Goal: Transaction & Acquisition: Obtain resource

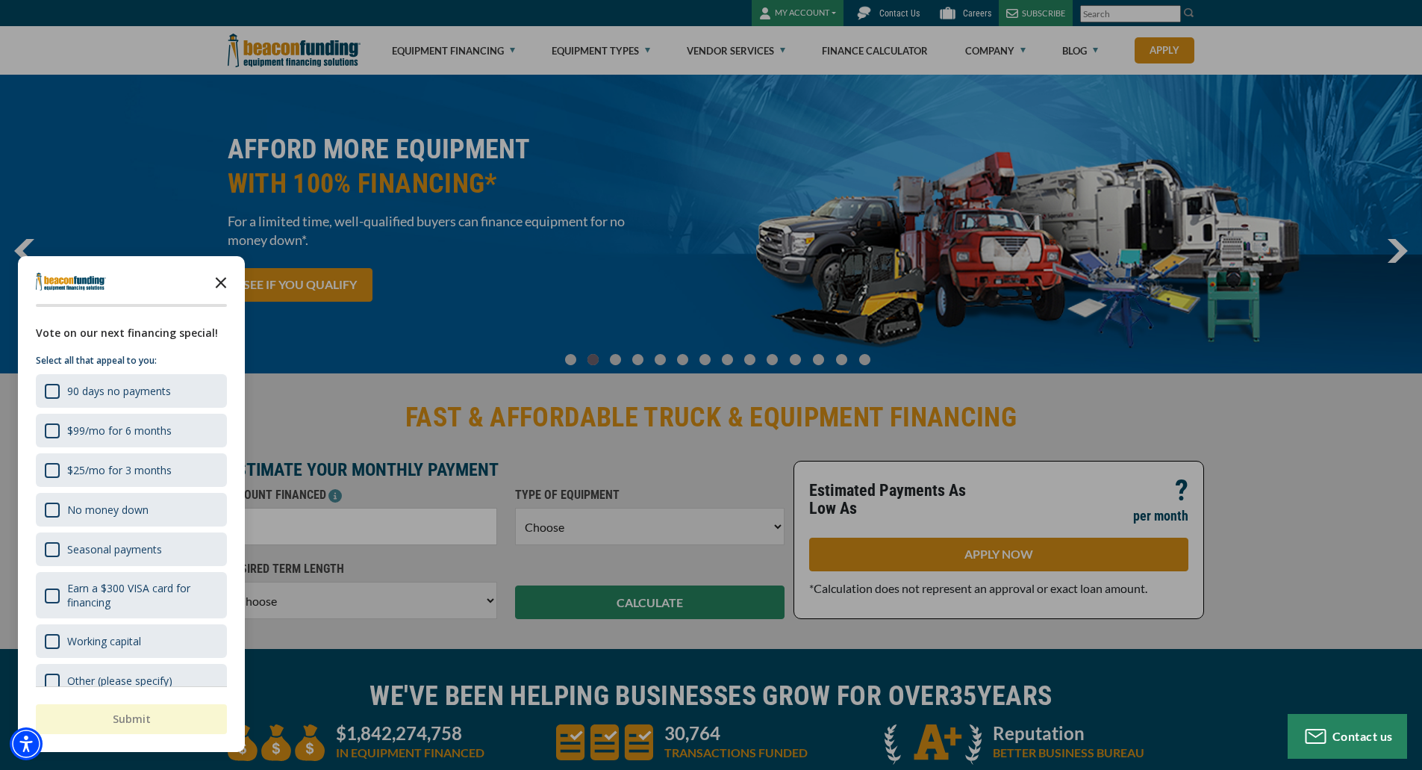
click at [218, 283] on icon "Close the survey" at bounding box center [221, 282] width 30 height 30
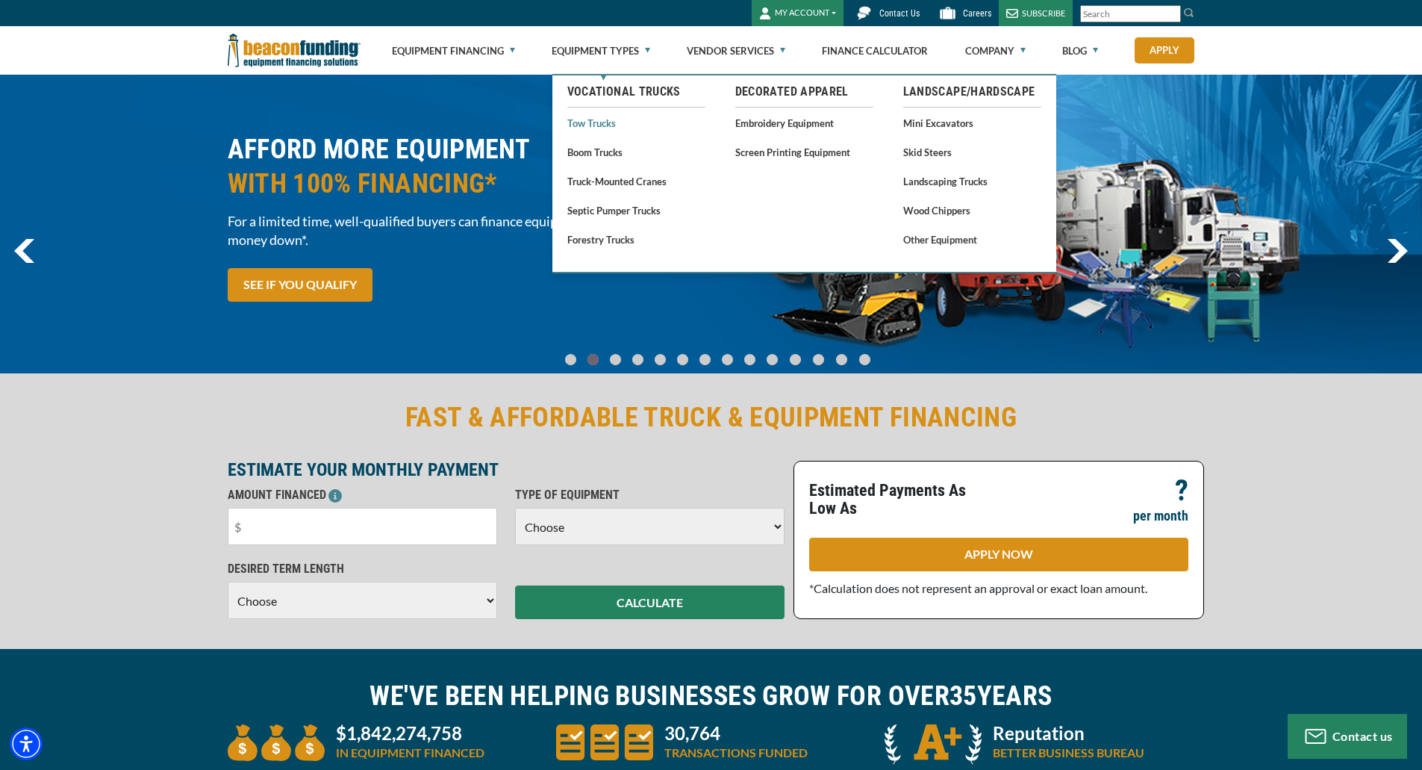
click at [594, 121] on link "Tow Trucks" at bounding box center [636, 122] width 138 height 19
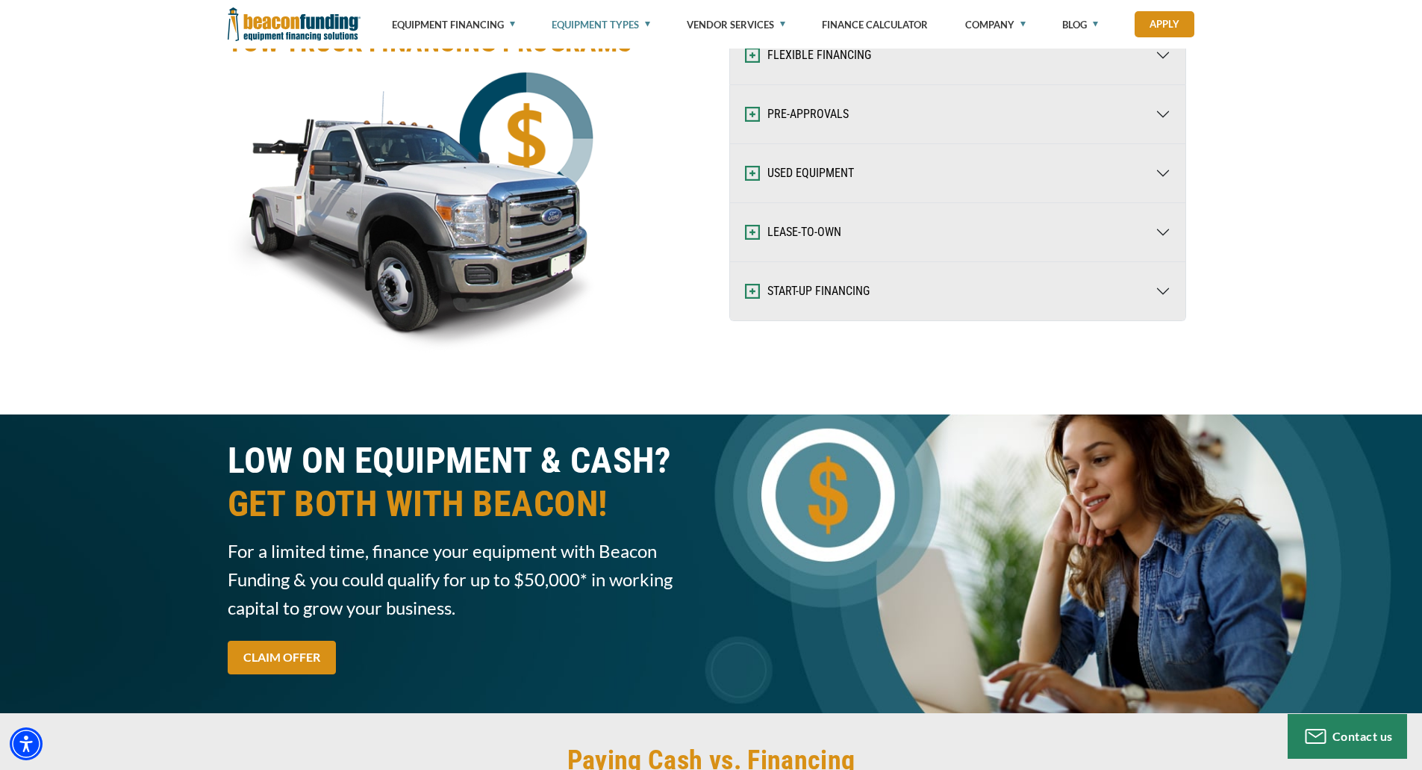
scroll to position [2314, 0]
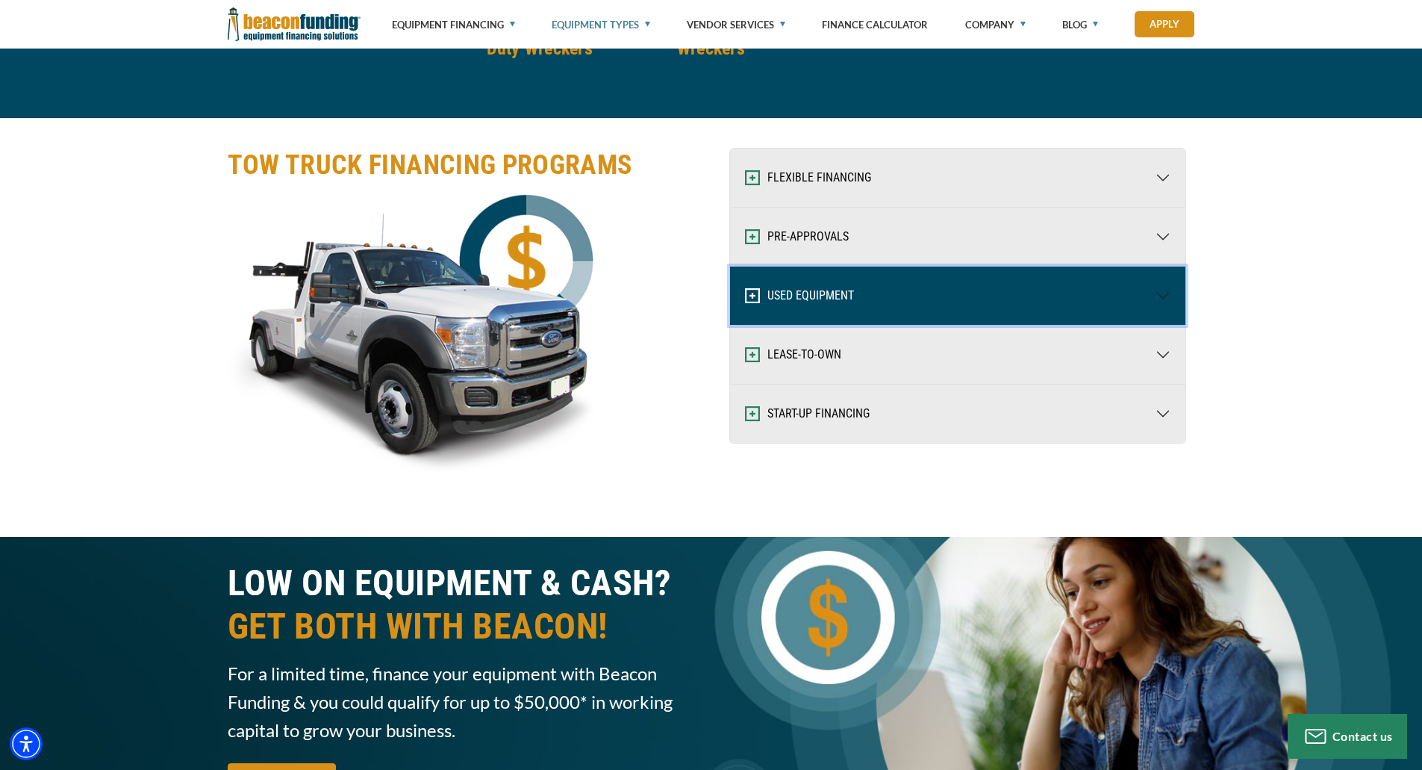
click at [794, 289] on button "USED EQUIPMENT" at bounding box center [957, 296] width 455 height 58
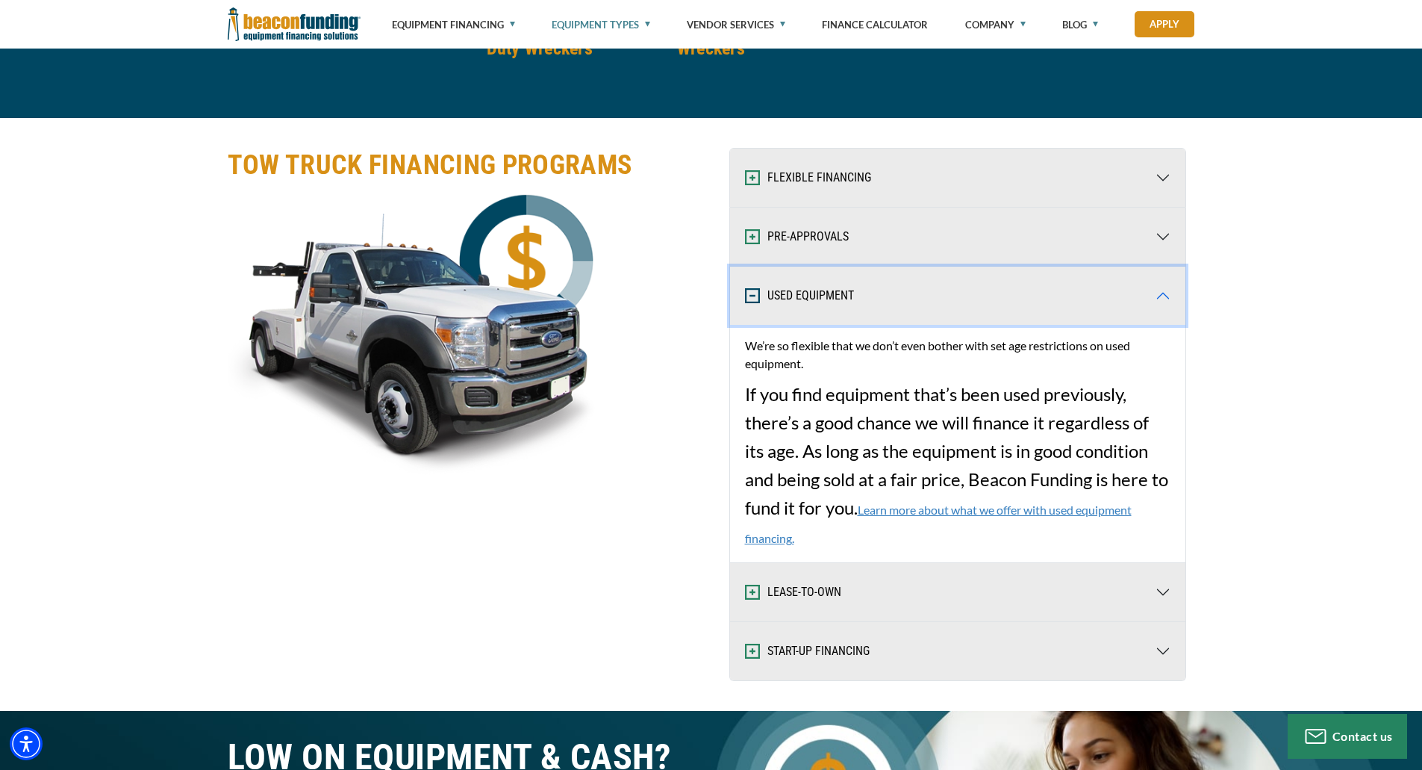
click at [794, 296] on button "USED EQUIPMENT" at bounding box center [957, 296] width 455 height 58
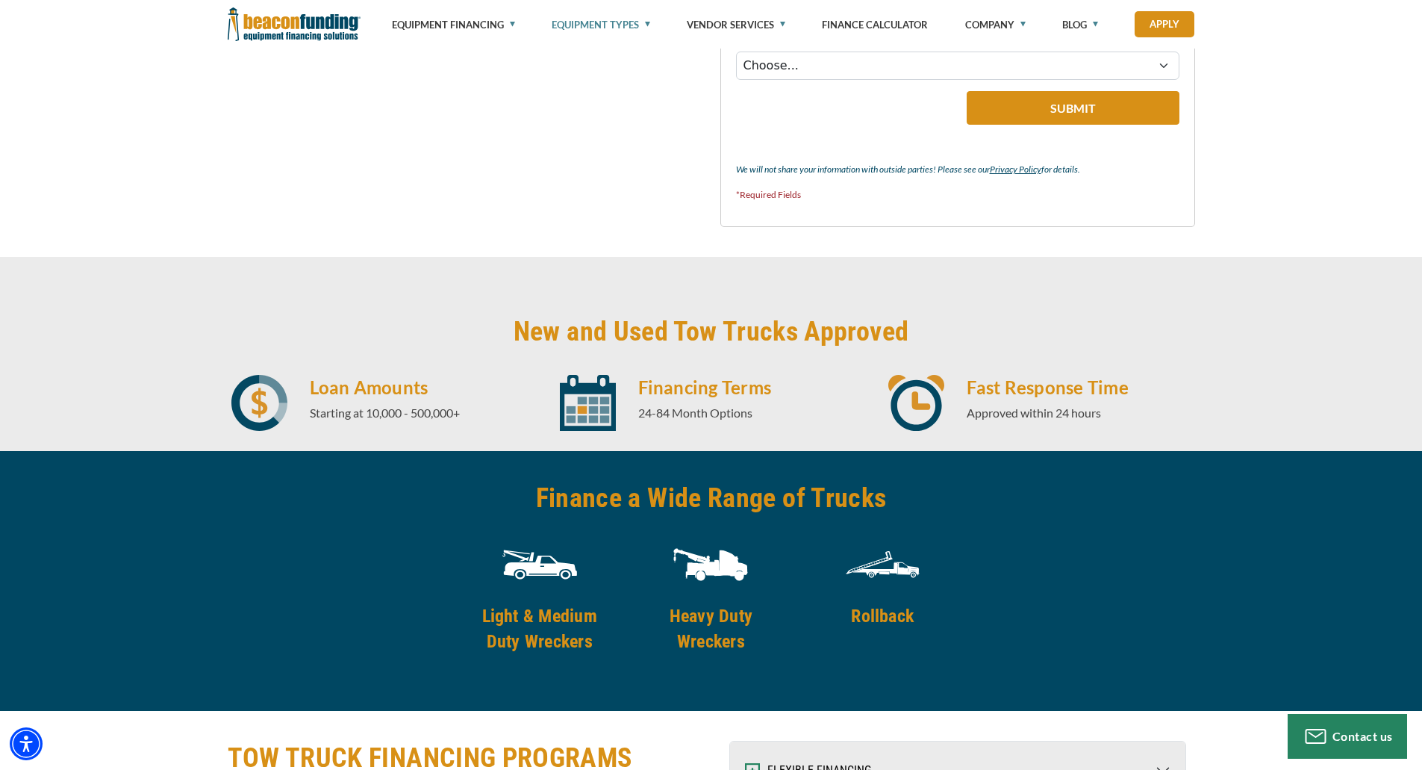
scroll to position [1717, 0]
